Goal: Task Accomplishment & Management: Use online tool/utility

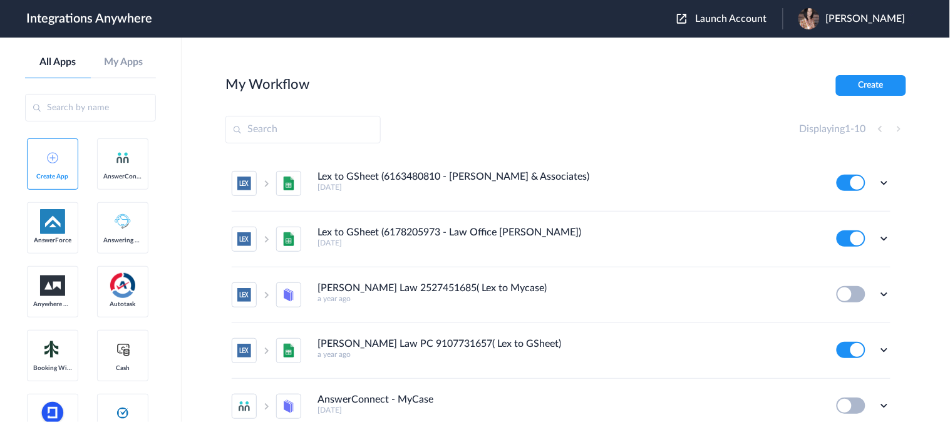
click at [750, 18] on span "Launch Account" at bounding box center [731, 19] width 71 height 10
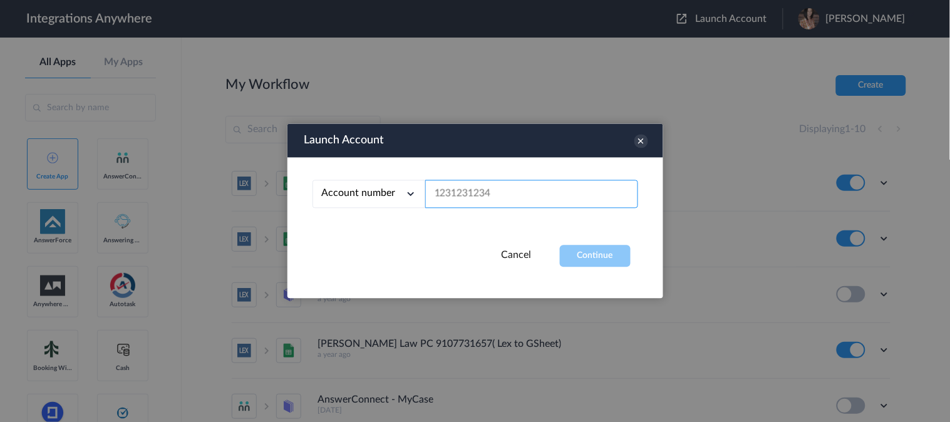
click at [478, 189] on input "text" at bounding box center [531, 194] width 213 height 28
paste input "9107731692"
type input "9107731692"
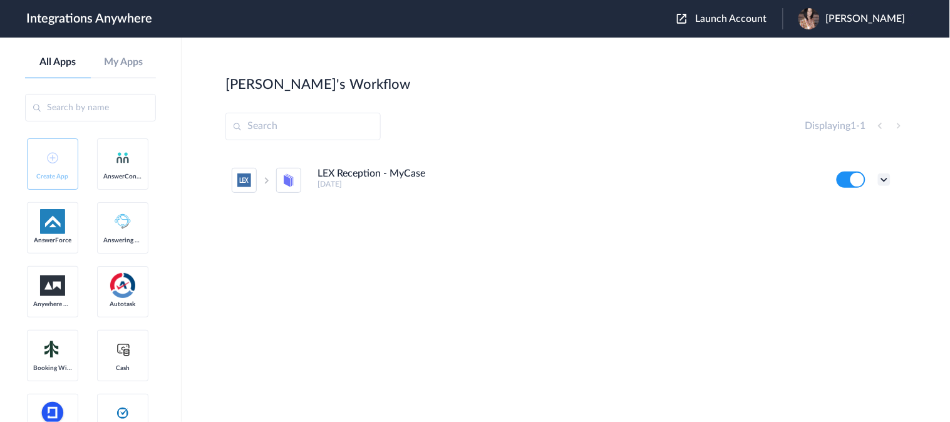
click at [886, 178] on icon at bounding box center [884, 179] width 13 height 13
click at [837, 232] on link "Task history" at bounding box center [848, 231] width 60 height 9
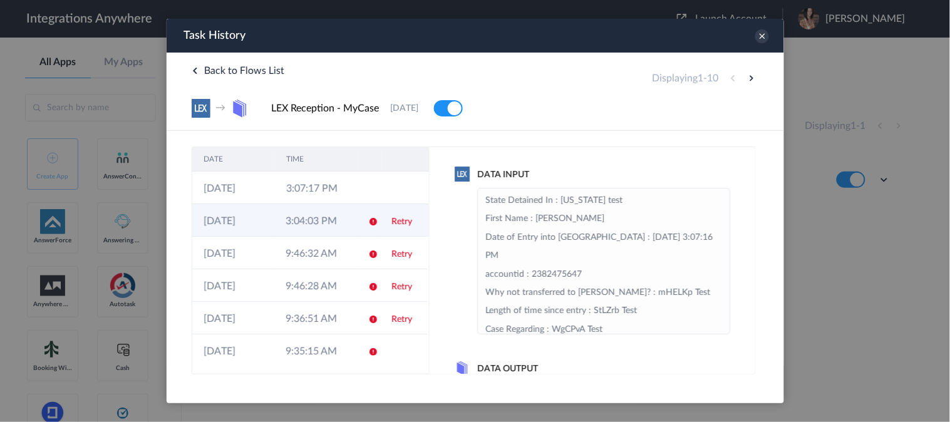
click at [322, 224] on td "3:04:03 PM" at bounding box center [315, 220] width 82 height 33
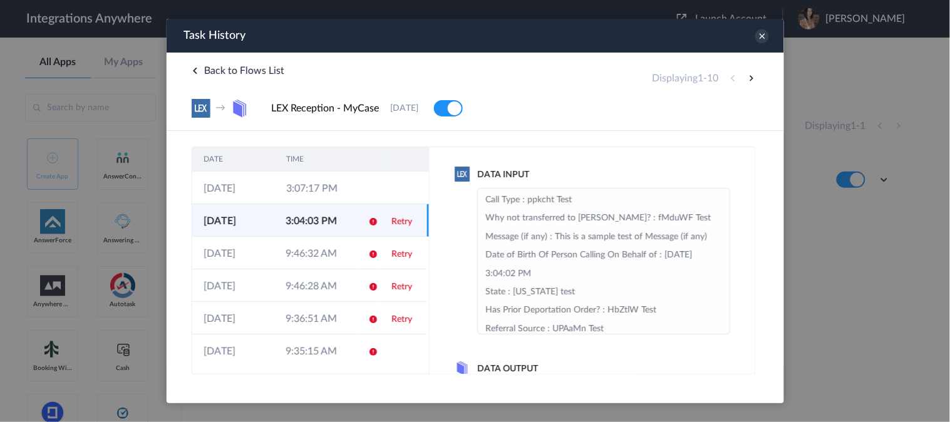
scroll to position [348, 0]
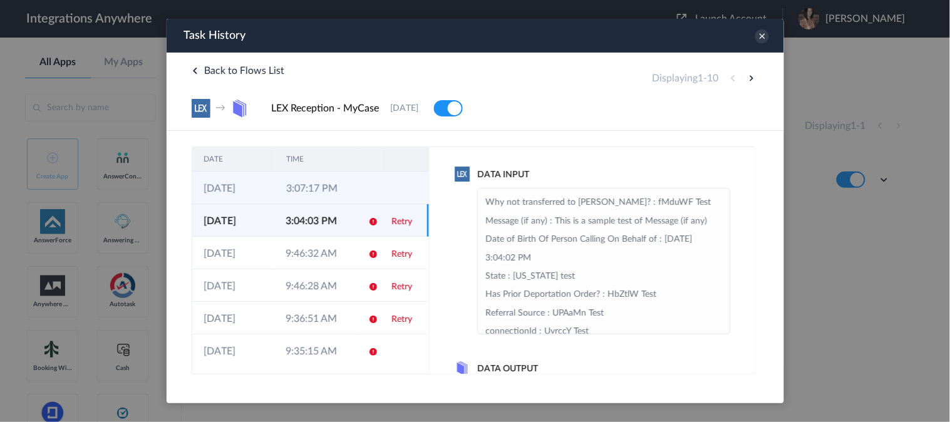
click at [315, 192] on td "3:07:17 PM" at bounding box center [315, 187] width 83 height 33
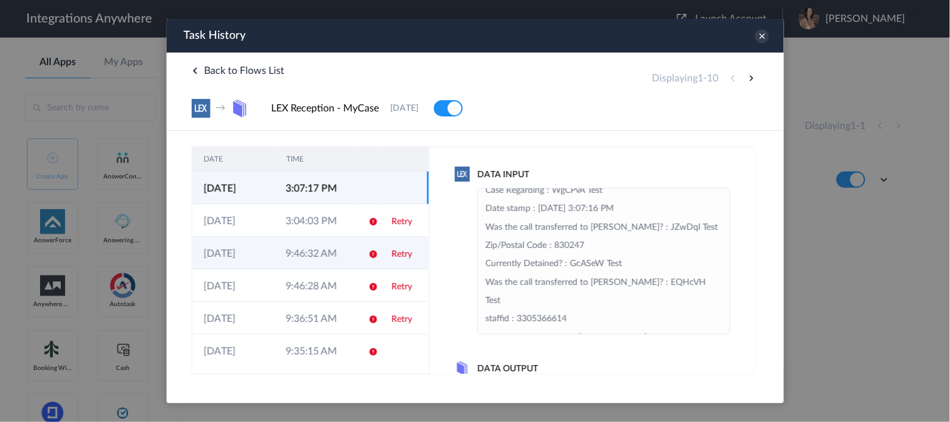
scroll to position [131, 0]
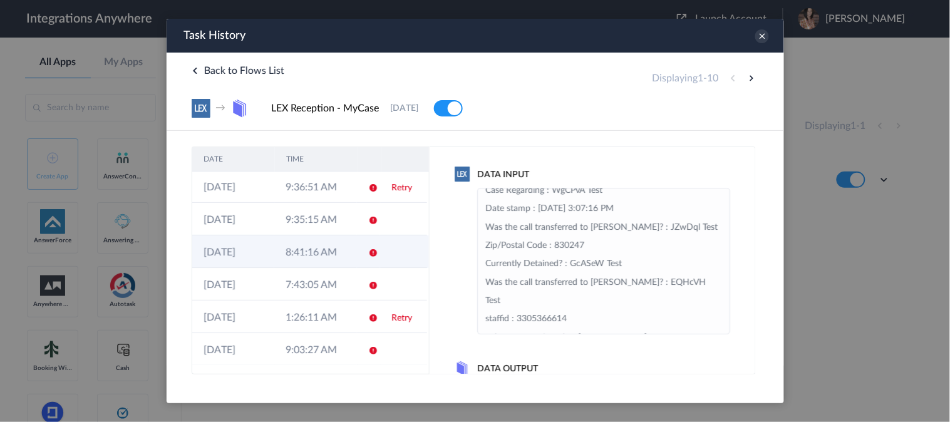
click at [323, 257] on td "8:41:16 AM" at bounding box center [315, 251] width 82 height 33
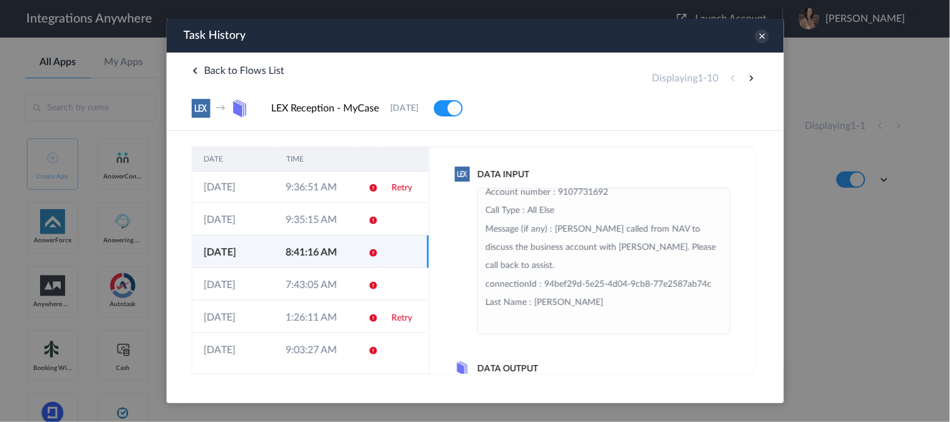
scroll to position [276, 0]
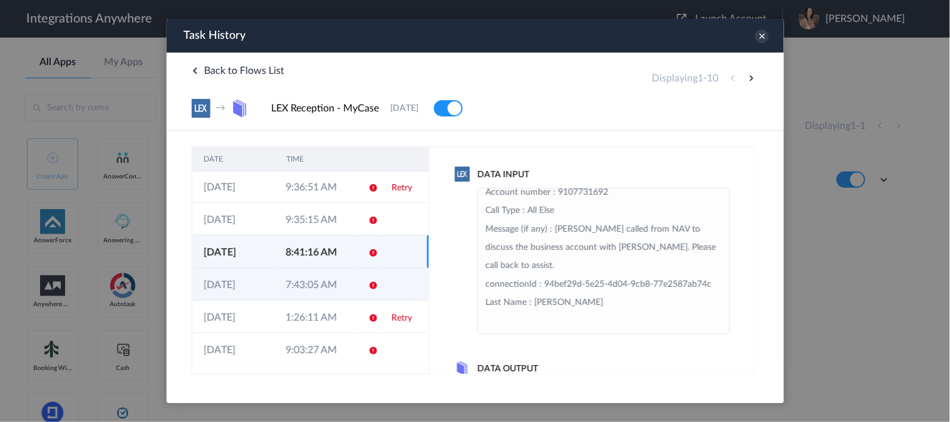
click at [266, 282] on td "[DATE]" at bounding box center [233, 283] width 82 height 33
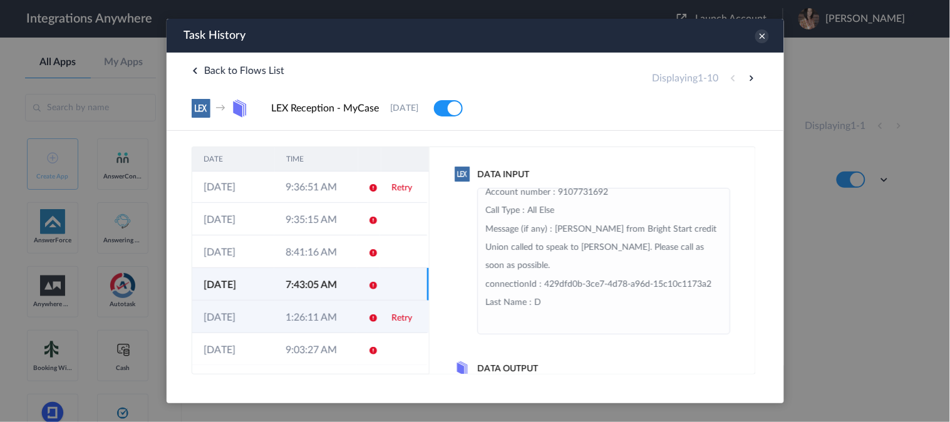
click at [287, 313] on td "1:26:11 AM" at bounding box center [315, 316] width 82 height 33
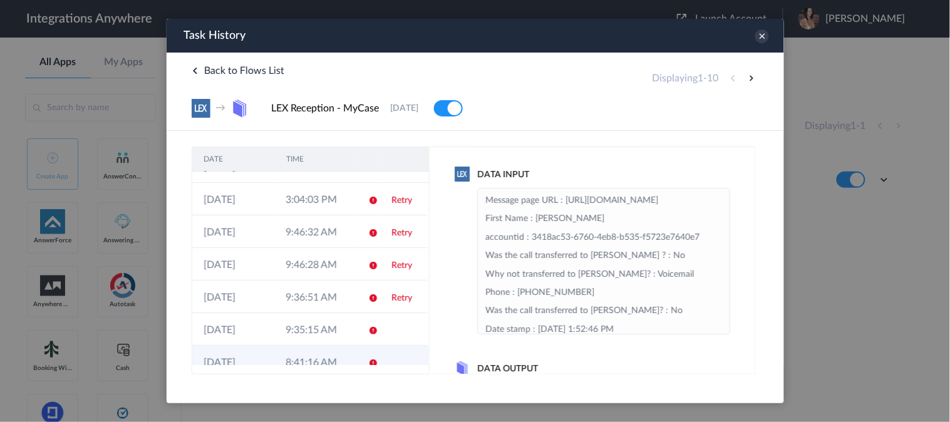
scroll to position [0, 0]
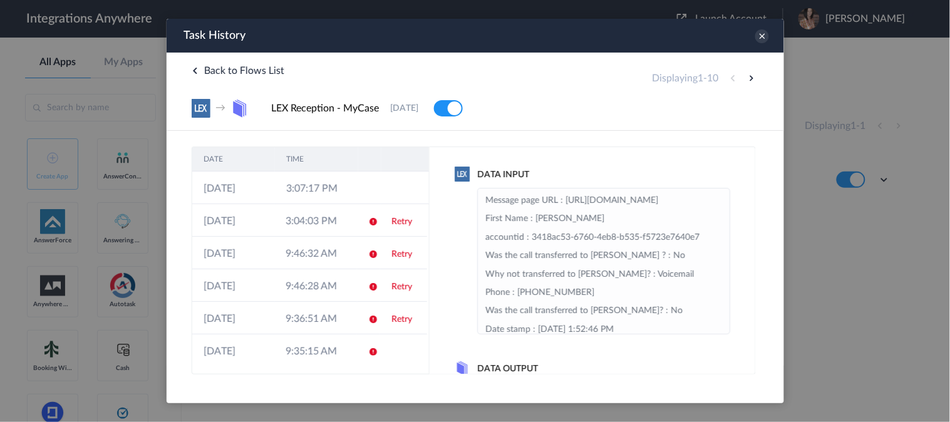
click at [495, 76] on div "Back to Flows List Displaying 1 - 10" at bounding box center [474, 70] width 567 height 12
click at [515, 77] on div "Back to Flows List Displaying 1 - 10 → LEX Reception - MyCase [DATE] [GEOGRAPHI…" at bounding box center [474, 91] width 617 height 78
click at [765, 38] on icon at bounding box center [762, 36] width 14 height 14
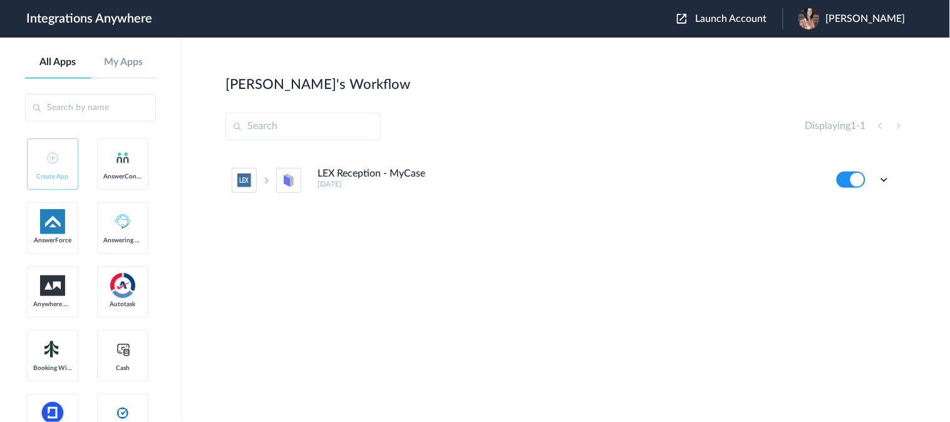
click at [534, 77] on div "[PERSON_NAME]'s Workflow Create" at bounding box center [565, 84] width 681 height 18
click at [565, 108] on section "[PERSON_NAME]'s Workflow Create Displaying 1 - 1 LEX Reception - MyCase [DATE] …" at bounding box center [565, 267] width 681 height 384
click at [527, 99] on section "[PERSON_NAME]'s Workflow Create Displaying 1 - 1 LEX Reception - MyCase [DATE] …" at bounding box center [565, 267] width 681 height 384
